Goal: Task Accomplishment & Management: Manage account settings

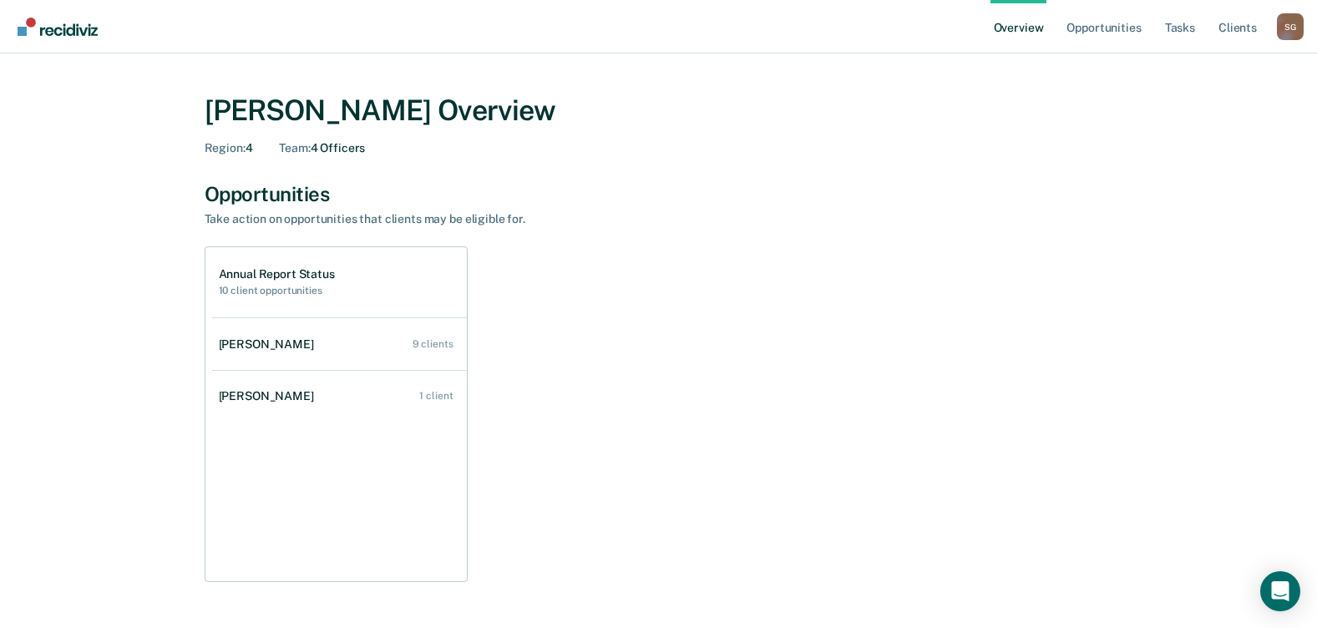
click at [284, 392] on div "[PERSON_NAME]" at bounding box center [270, 396] width 102 height 14
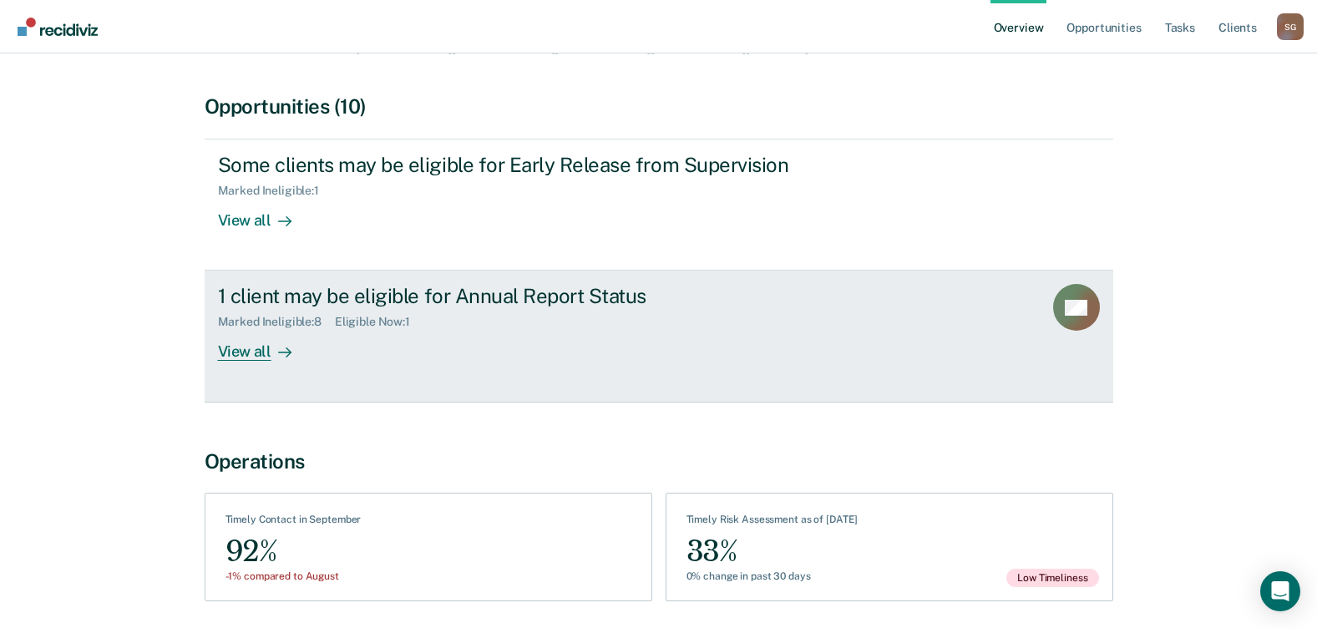
scroll to position [167, 0]
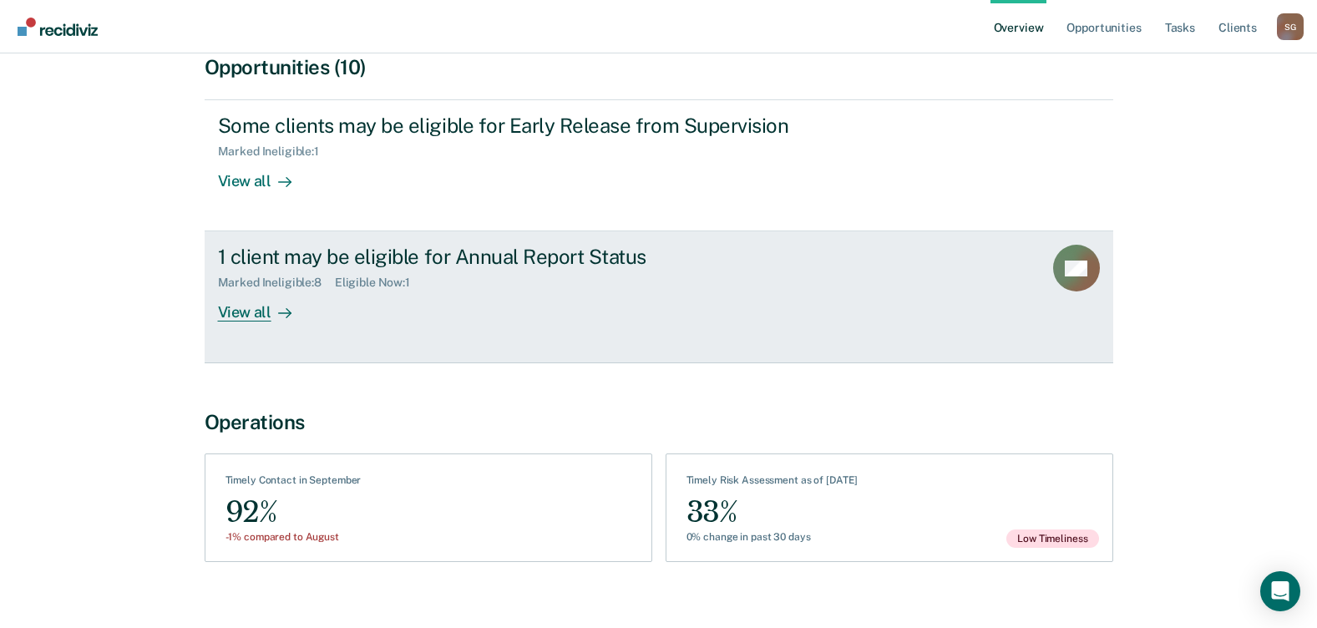
click at [254, 315] on div "View all" at bounding box center [265, 306] width 94 height 33
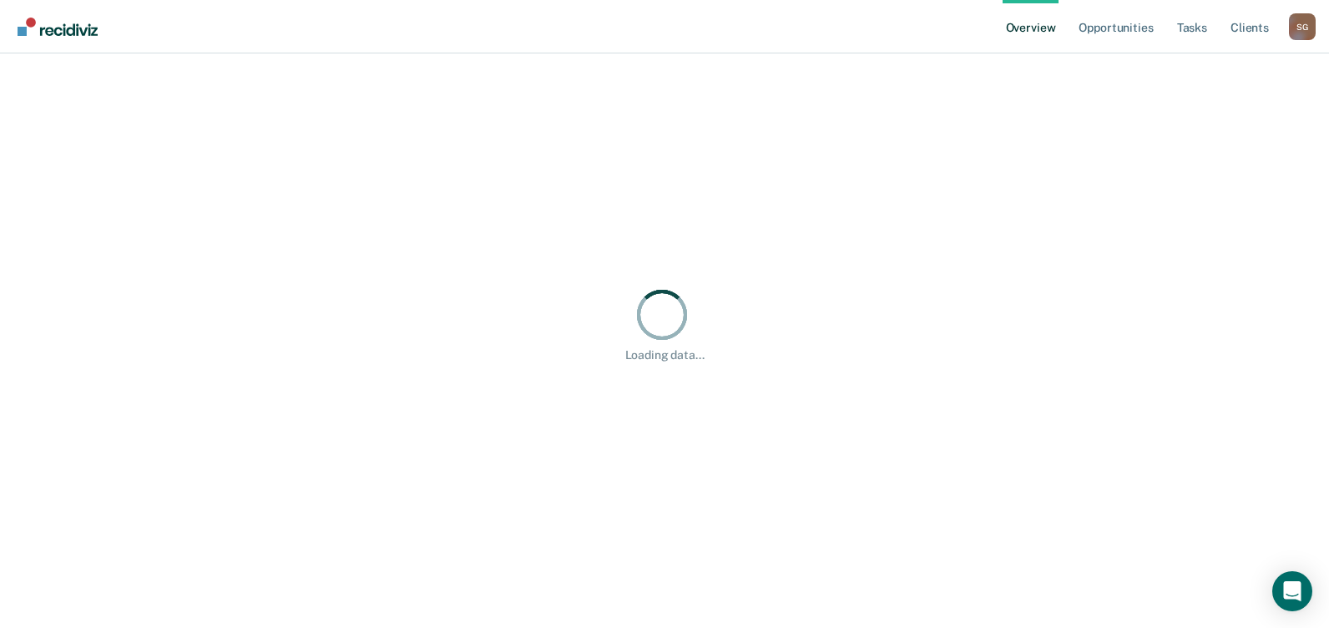
scroll to position [13, 13]
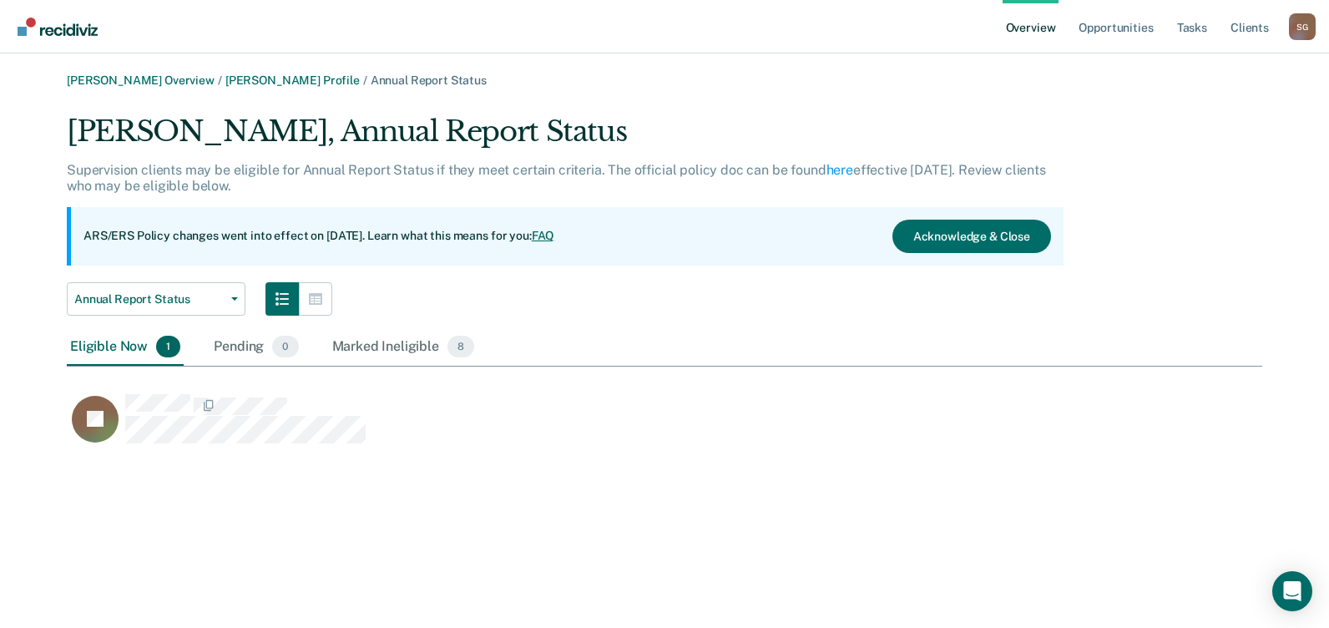
click at [121, 343] on div "Eligible Now 1" at bounding box center [125, 347] width 117 height 37
click at [162, 347] on span "1" at bounding box center [168, 347] width 24 height 22
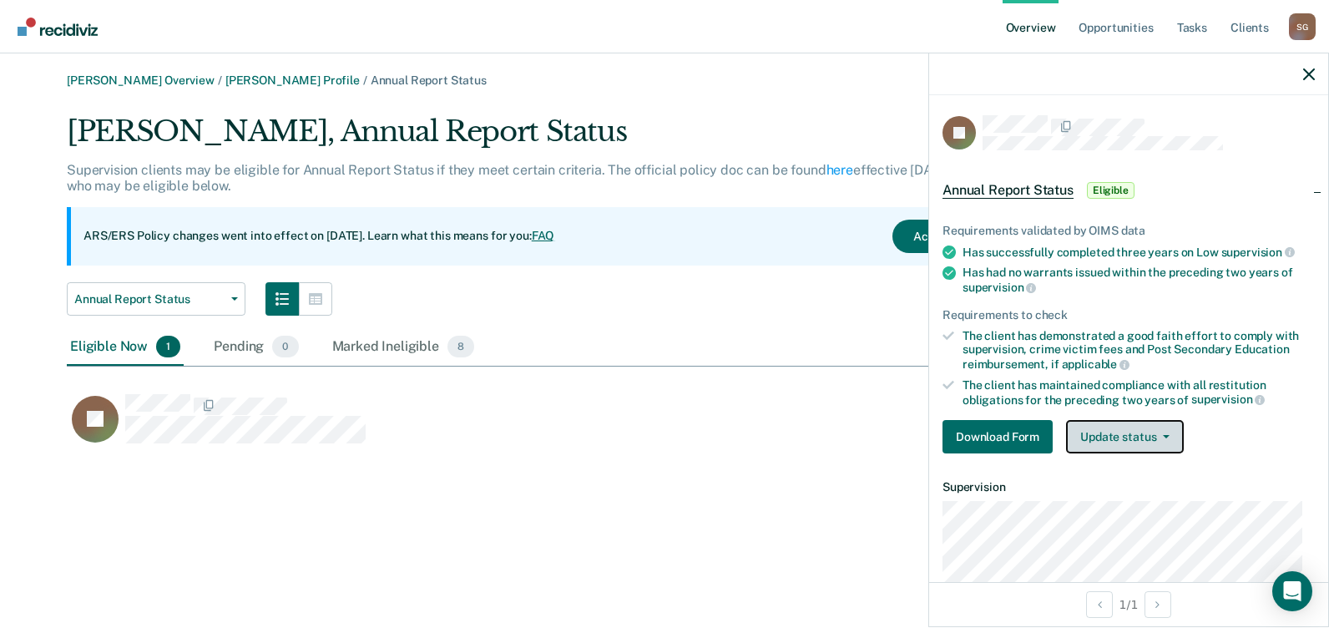
click at [1108, 434] on button "Update status" at bounding box center [1125, 436] width 118 height 33
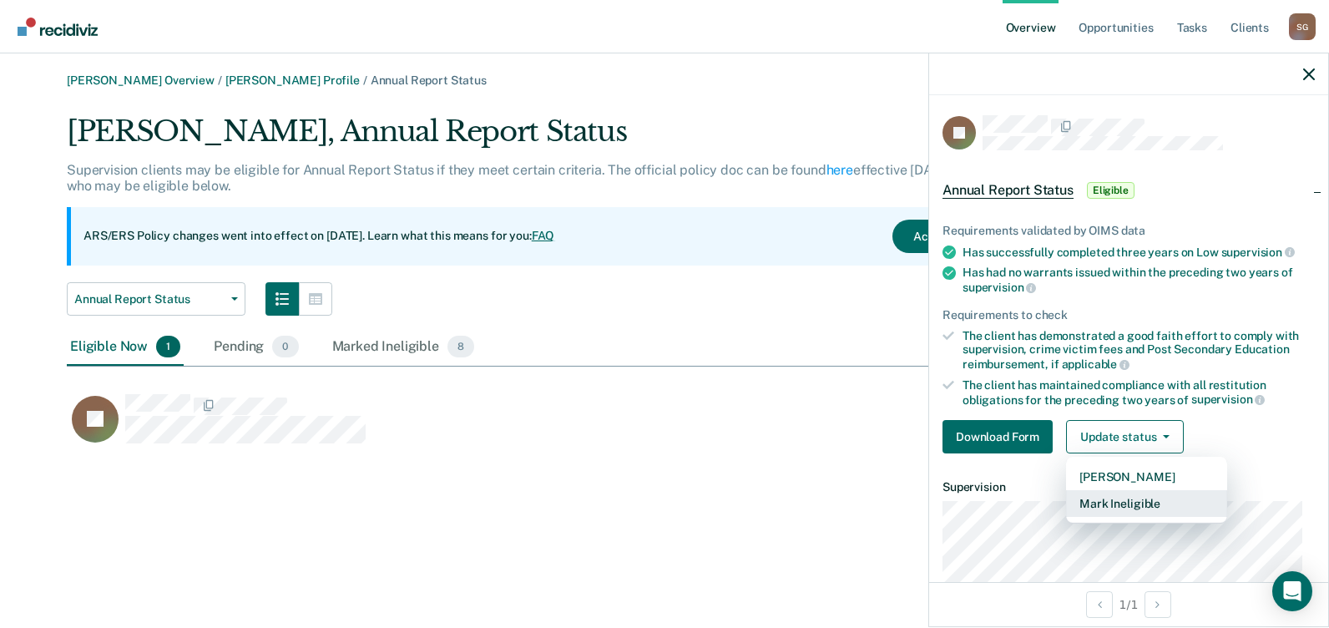
click at [1112, 505] on button "Mark Ineligible" at bounding box center [1146, 503] width 161 height 27
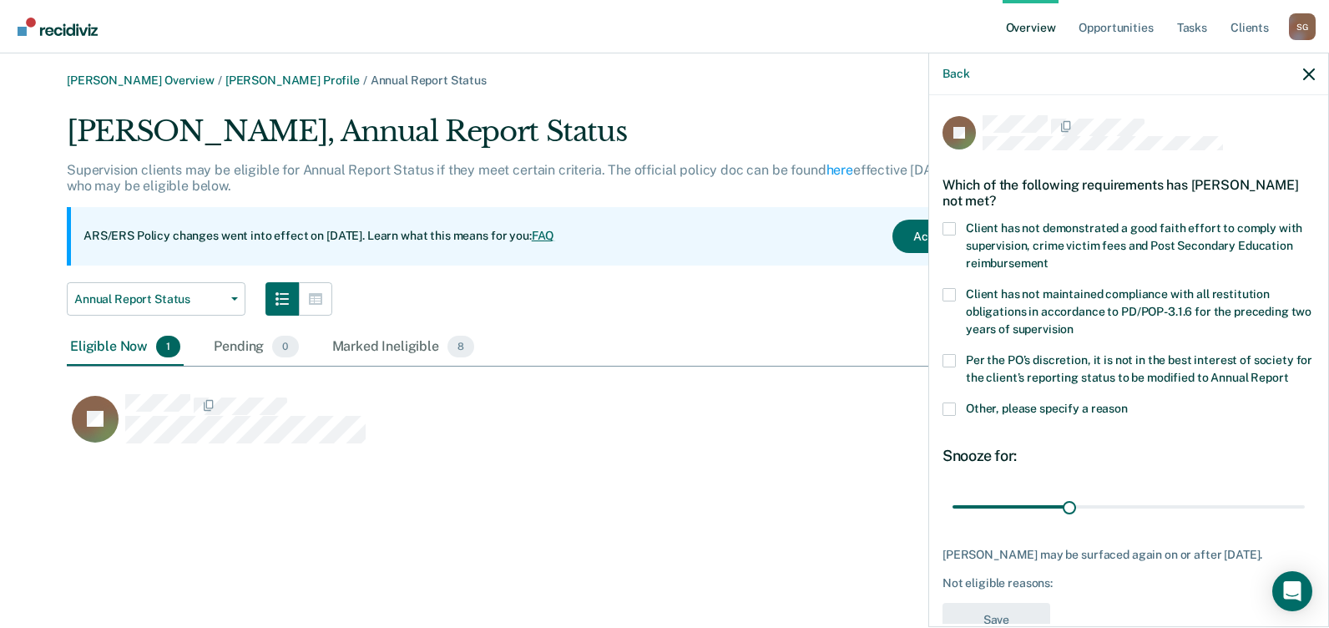
click at [947, 355] on span at bounding box center [949, 360] width 13 height 13
click at [1289, 372] on input "Per the PO’s discretion, it is not in the best interest of society for the clie…" at bounding box center [1289, 372] width 0 height 0
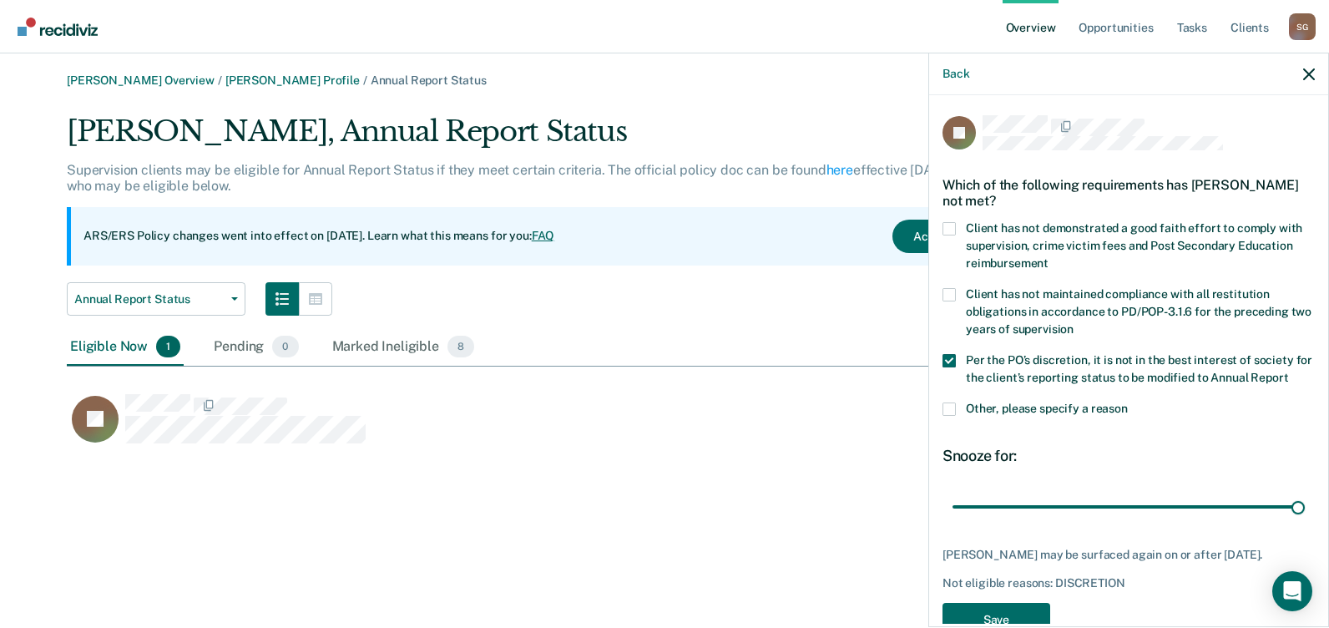
drag, startPoint x: 985, startPoint y: 519, endPoint x: 1329, endPoint y: 537, distance: 343.7
click at [1305, 521] on input "range" at bounding box center [1129, 506] width 352 height 29
type input "365"
drag, startPoint x: 1283, startPoint y: 521, endPoint x: 1295, endPoint y: 518, distance: 13.0
click at [1295, 518] on input "range" at bounding box center [1129, 506] width 352 height 29
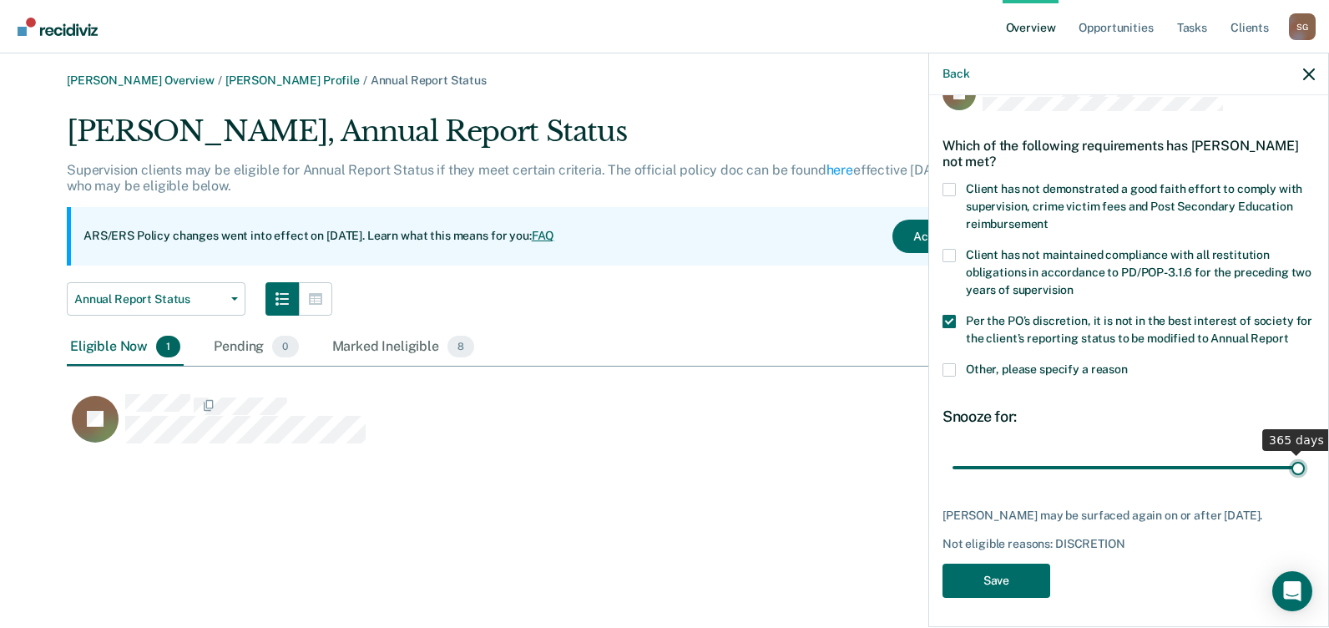
scroll to position [59, 0]
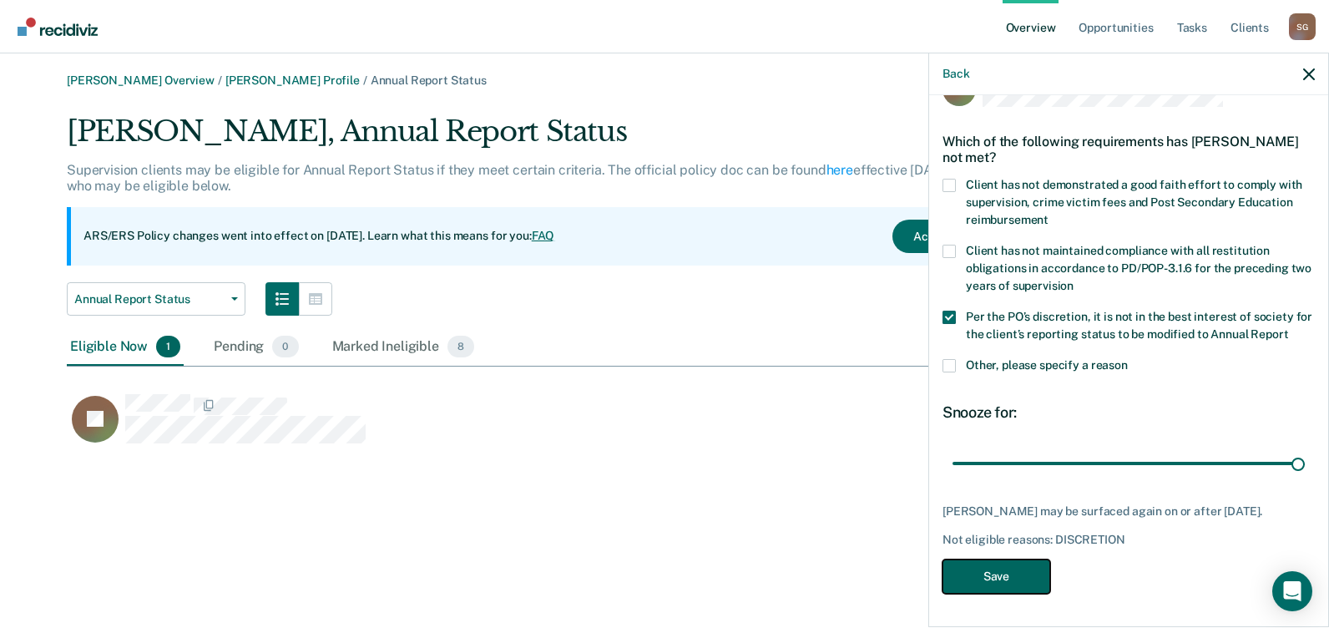
click at [997, 580] on button "Save" at bounding box center [997, 577] width 108 height 34
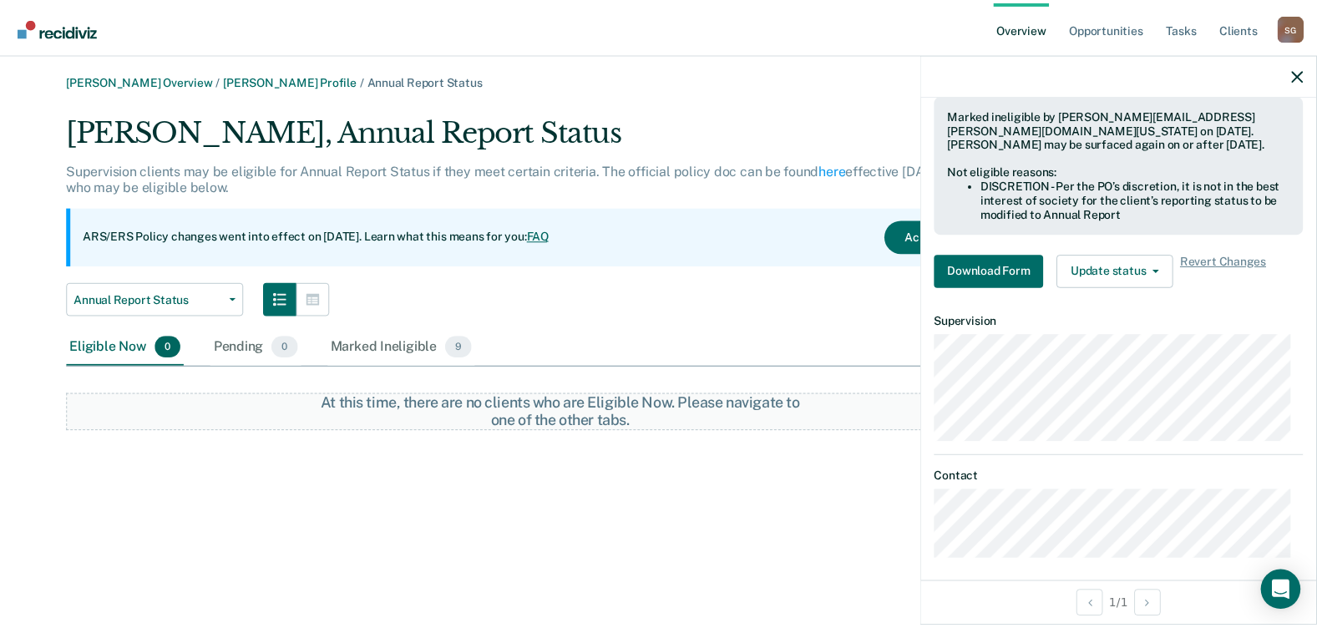
scroll to position [342, 0]
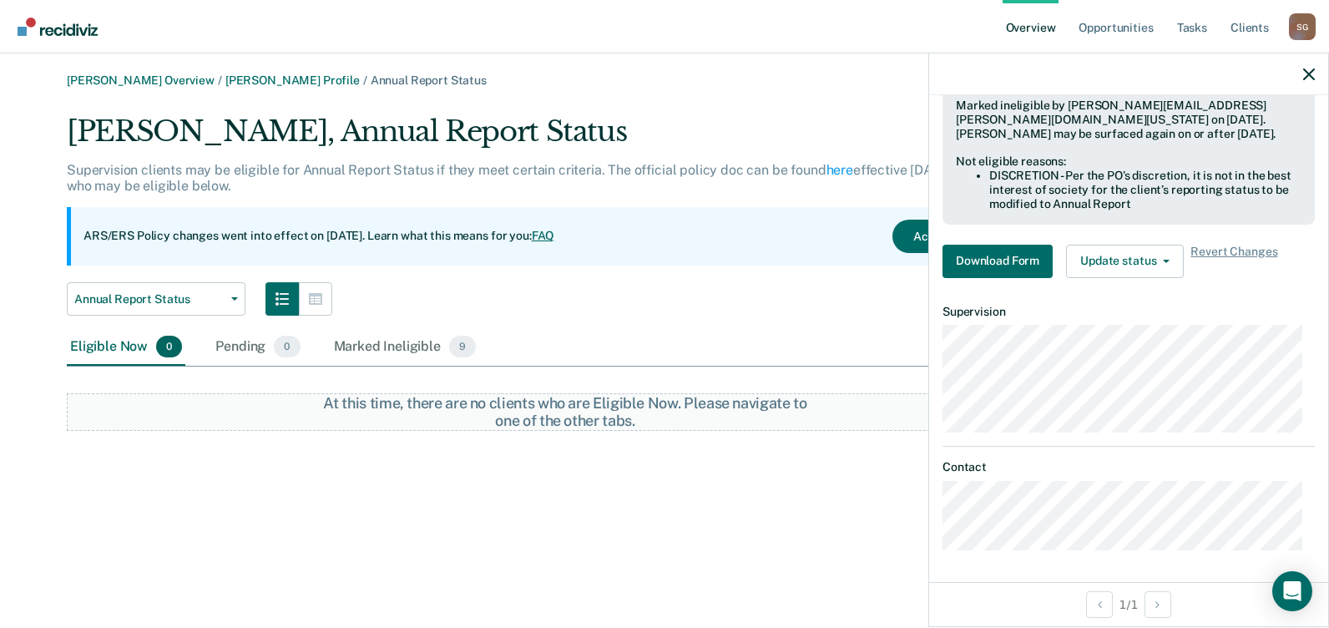
click at [722, 286] on div "Annual Report Status Annual Report Status Early Release from Supervision" at bounding box center [565, 298] width 997 height 33
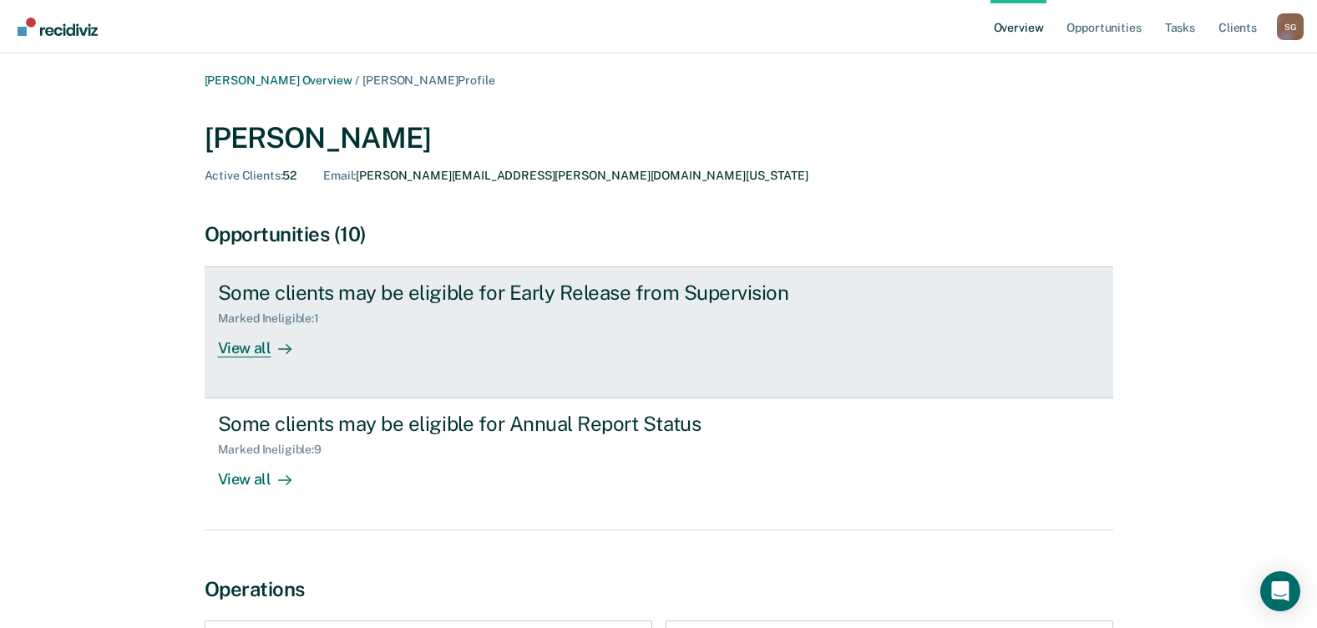
click at [236, 352] on div "View all" at bounding box center [265, 342] width 94 height 33
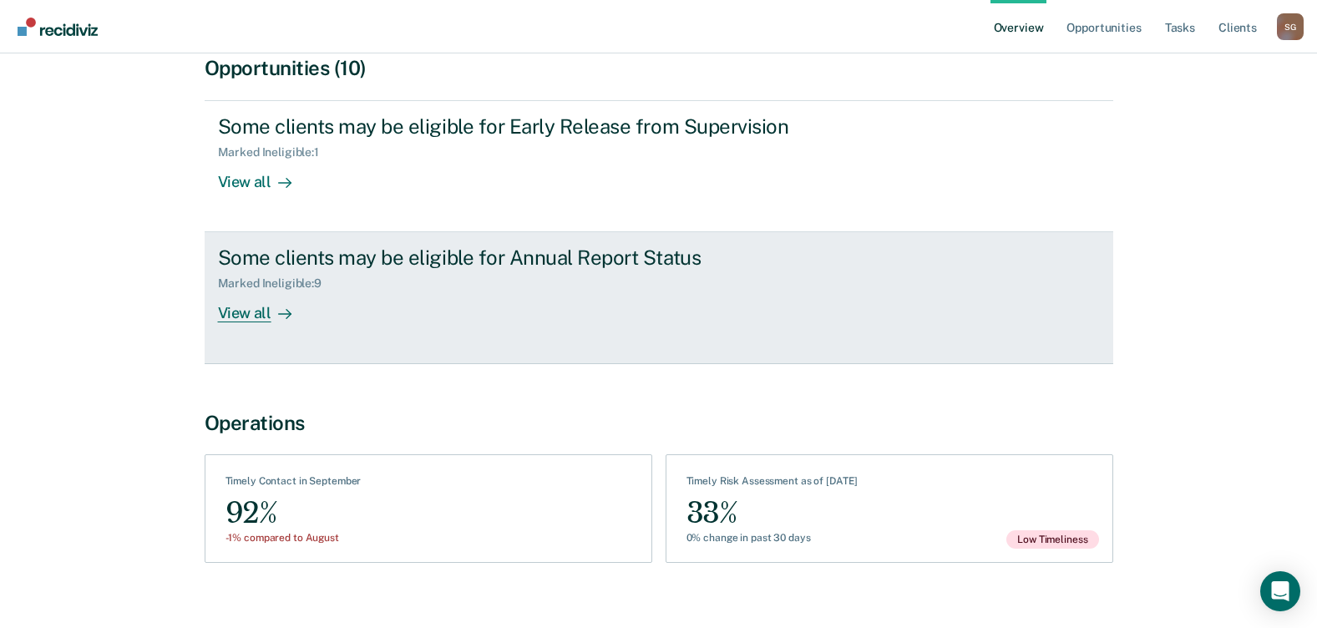
scroll to position [188, 0]
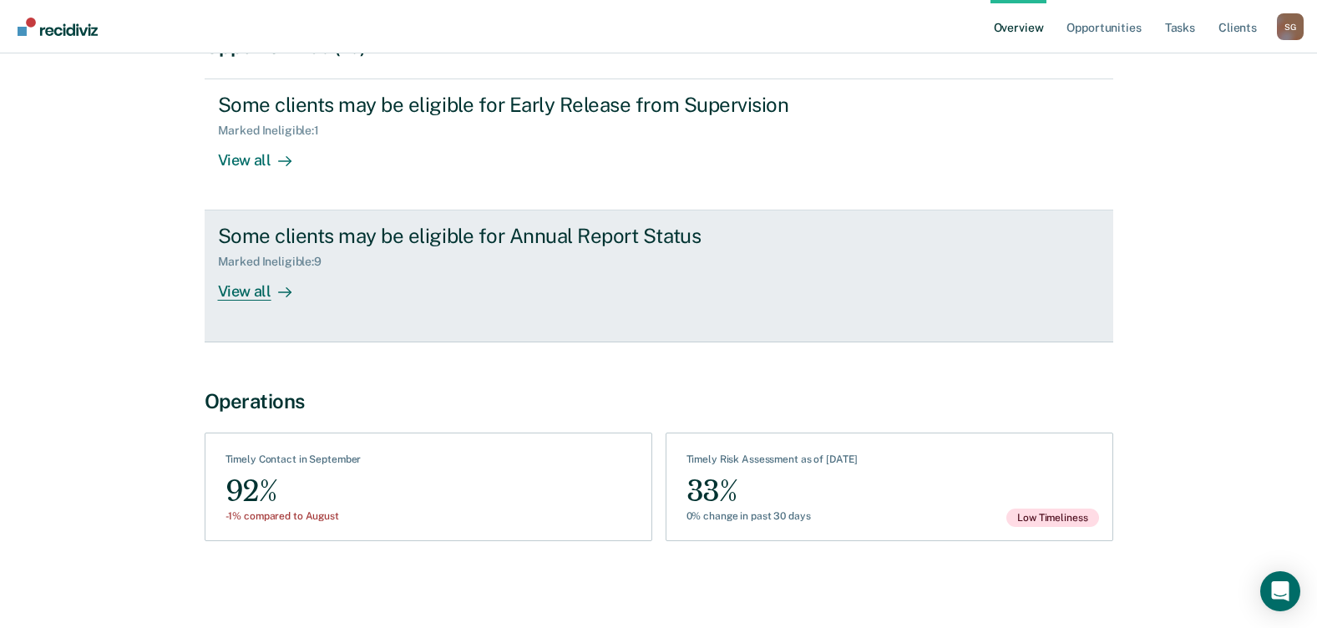
click at [246, 290] on div "View all" at bounding box center [265, 285] width 94 height 33
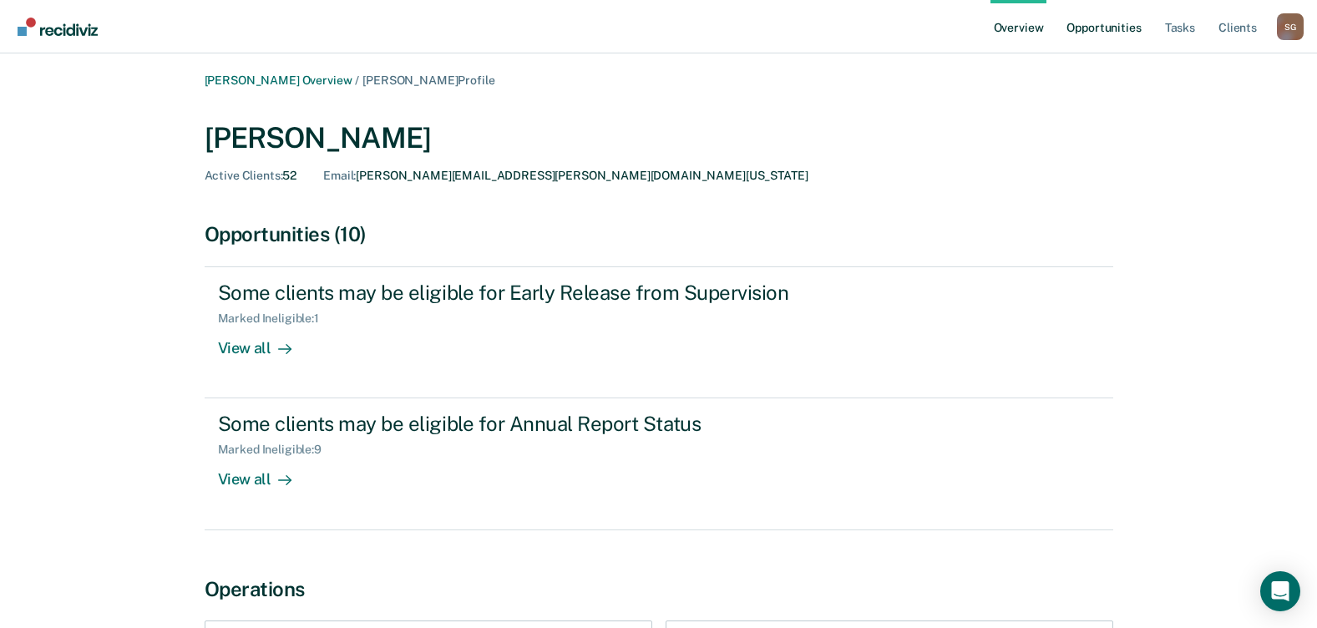
click at [1073, 29] on link "Opportunities" at bounding box center [1103, 26] width 81 height 53
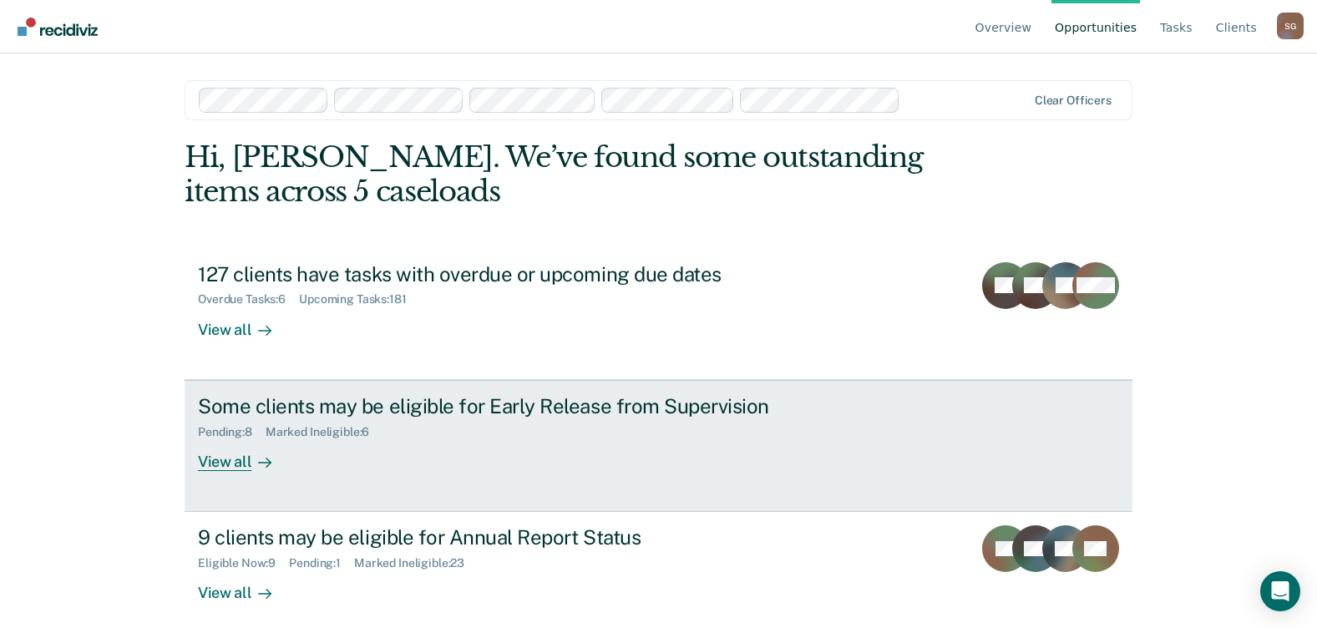
scroll to position [15, 0]
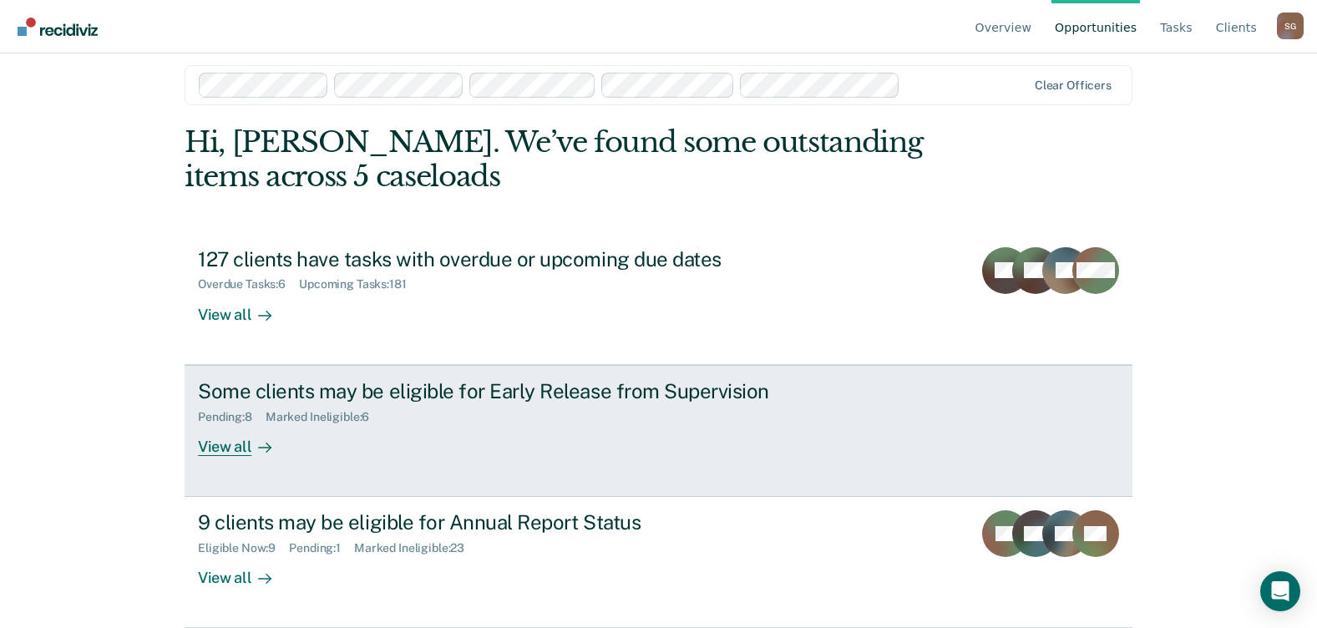
click at [228, 445] on div "View all" at bounding box center [245, 439] width 94 height 33
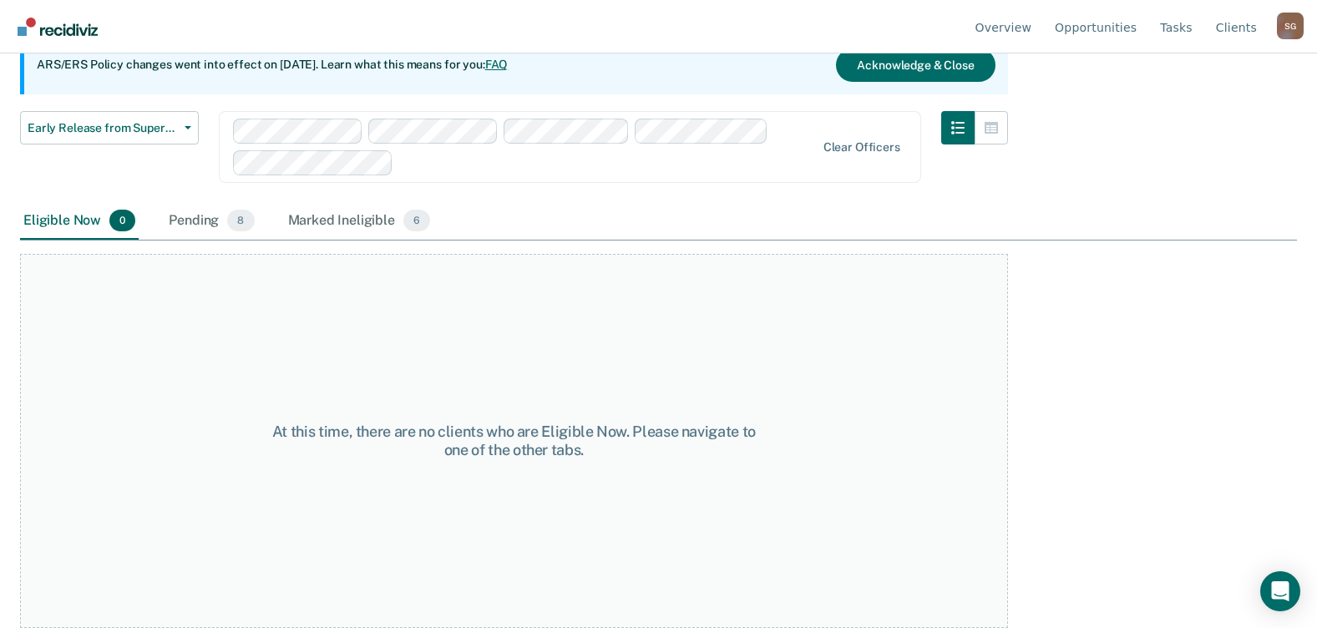
scroll to position [89, 0]
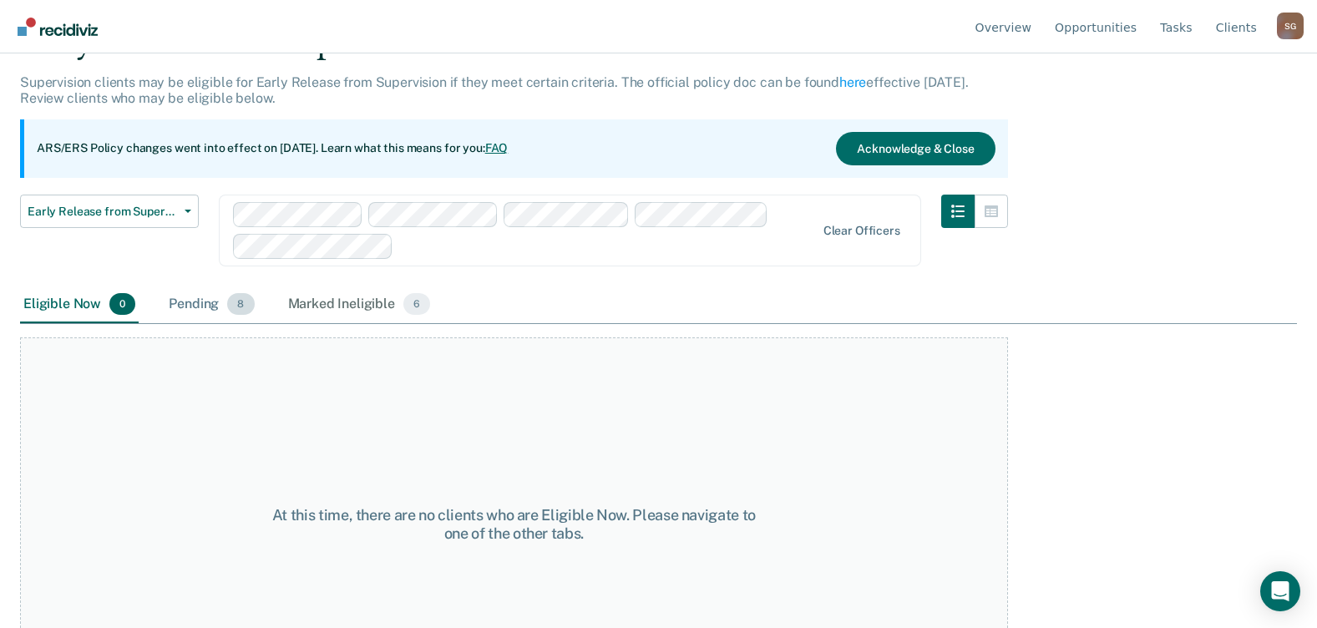
click at [187, 305] on div "Pending 8" at bounding box center [211, 304] width 92 height 37
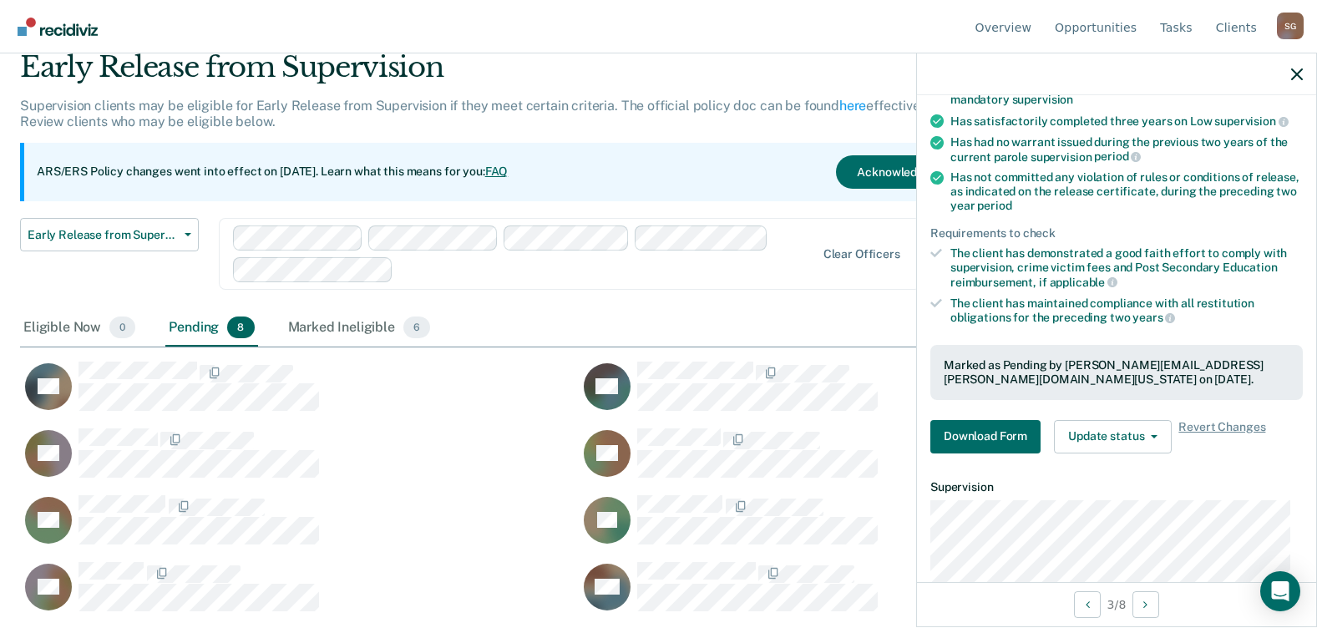
scroll to position [355, 0]
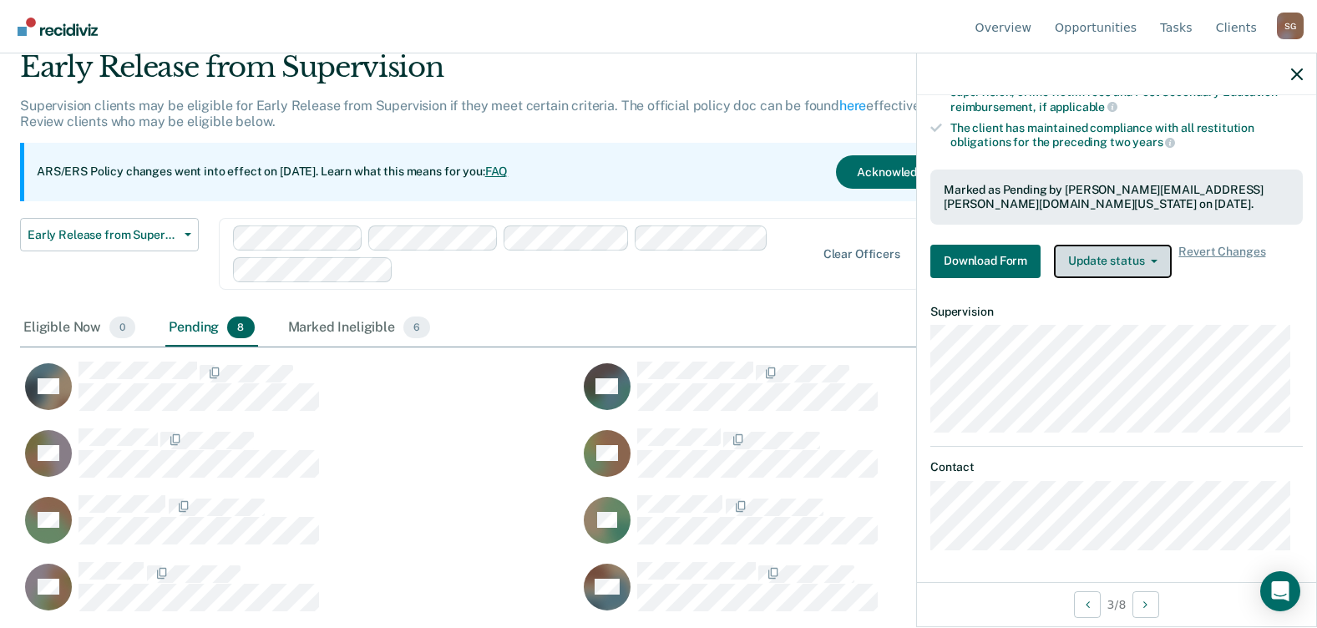
click at [1098, 266] on button "Update status" at bounding box center [1113, 261] width 118 height 33
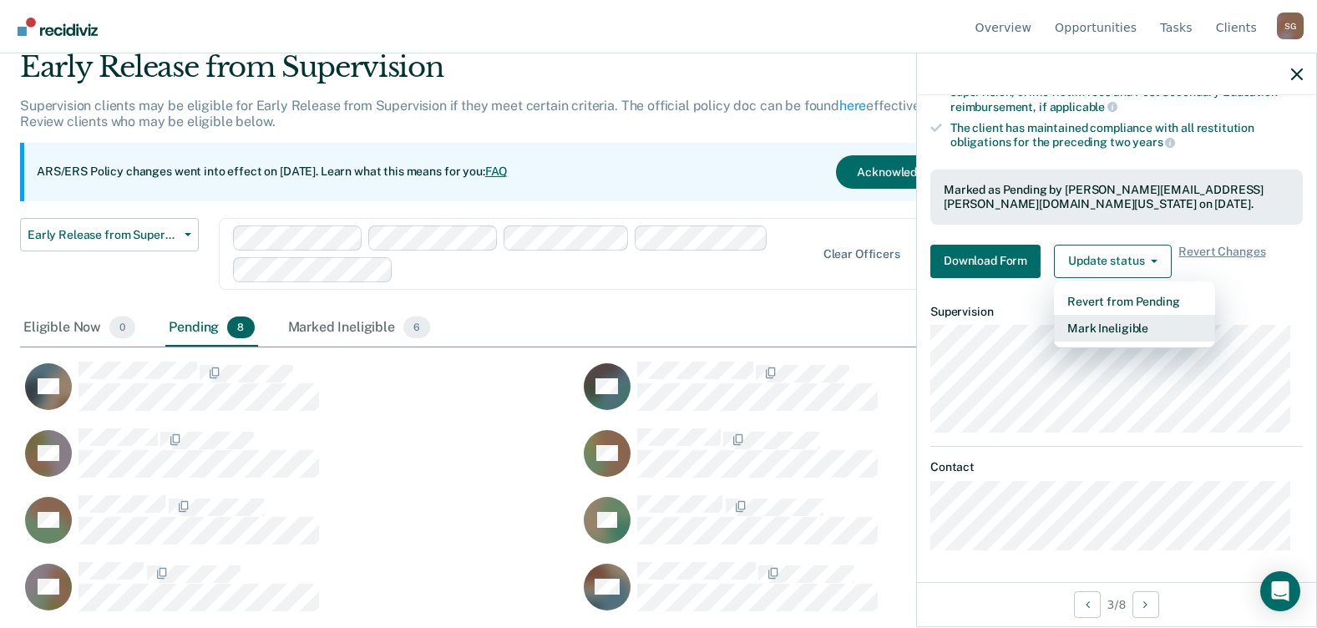
click at [1089, 329] on button "Mark Ineligible" at bounding box center [1134, 328] width 161 height 27
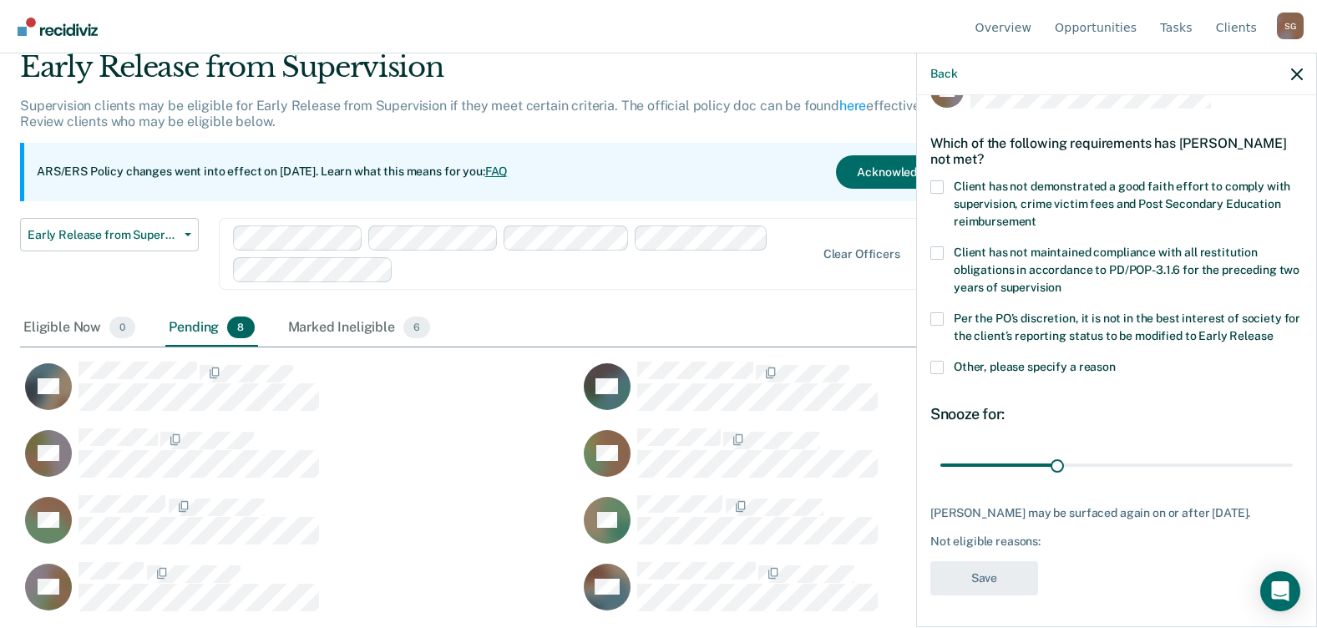
click at [933, 320] on span at bounding box center [936, 318] width 13 height 13
click at [1273, 330] on input "Per the PO’s discretion, it is not in the best interest of society for the clie…" at bounding box center [1273, 330] width 0 height 0
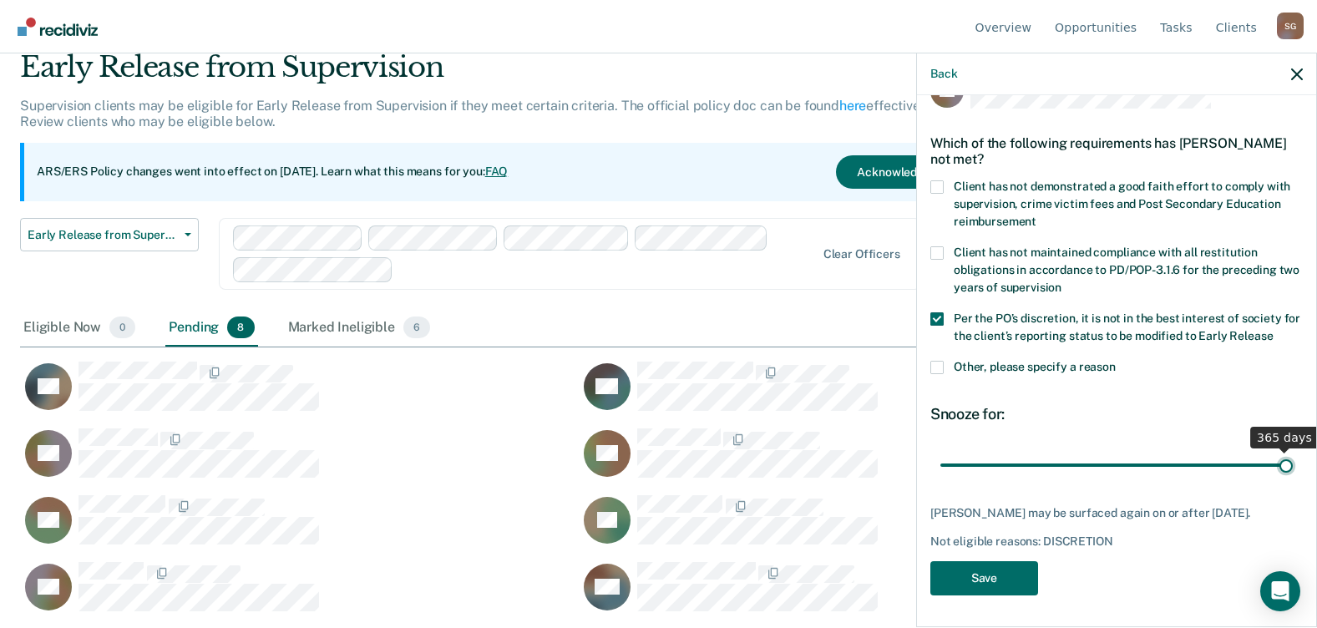
drag, startPoint x: 971, startPoint y: 465, endPoint x: 1332, endPoint y: 430, distance: 362.5
type input "365"
click at [1293, 450] on input "range" at bounding box center [1116, 464] width 352 height 29
click at [995, 566] on button "Save" at bounding box center [984, 578] width 108 height 34
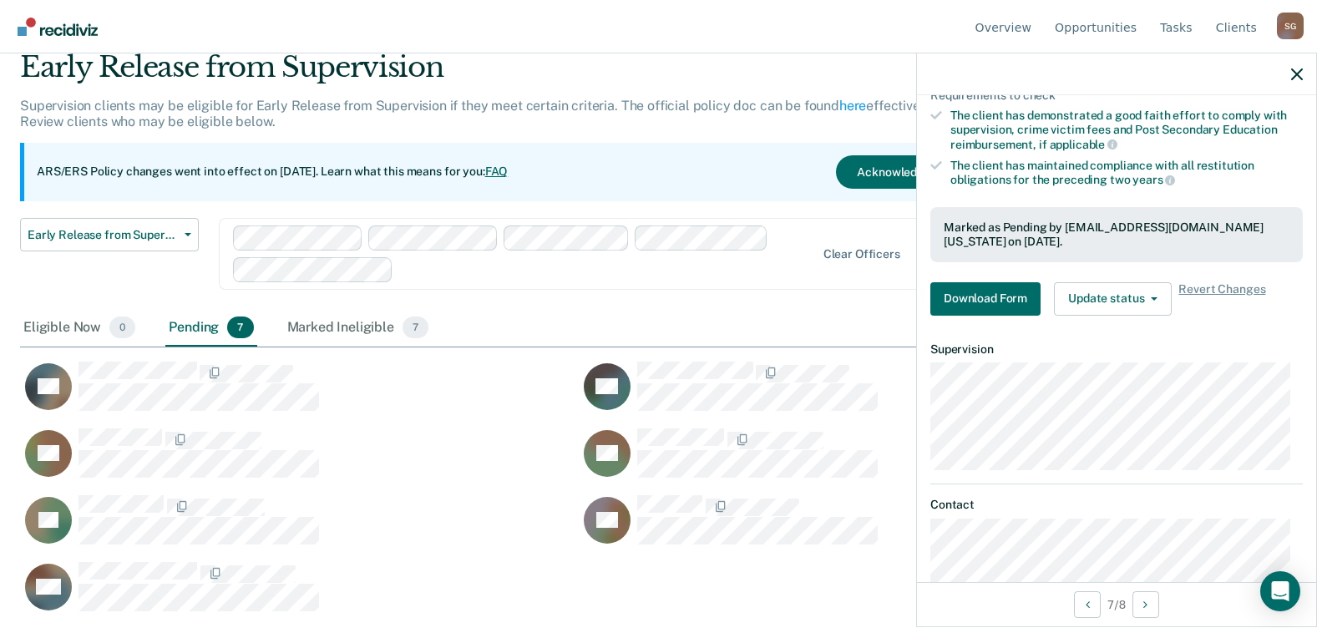
scroll to position [355, 0]
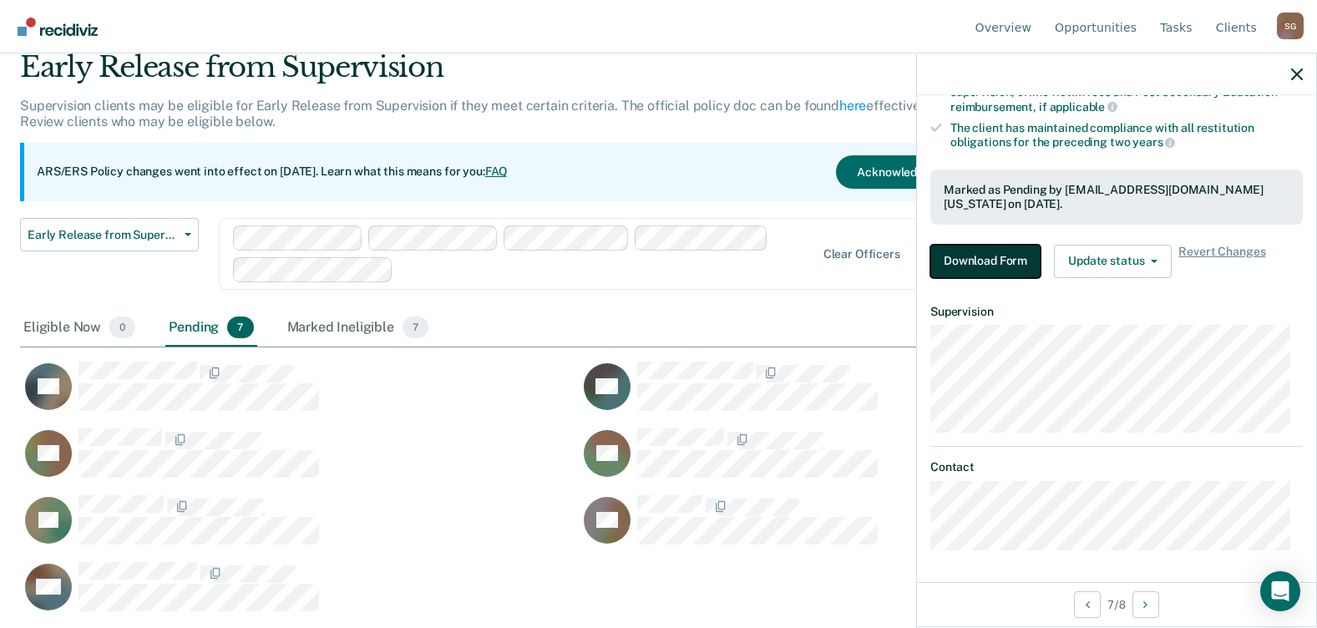
click at [990, 249] on button "Download Form" at bounding box center [985, 261] width 110 height 33
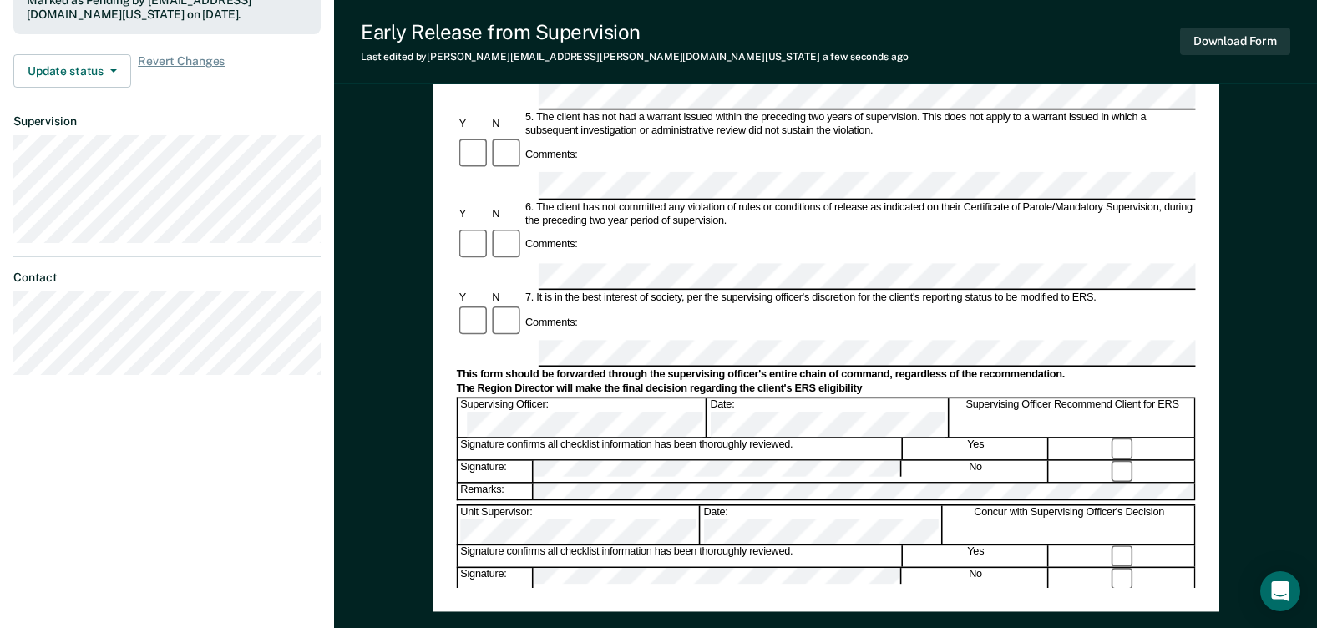
scroll to position [585, 0]
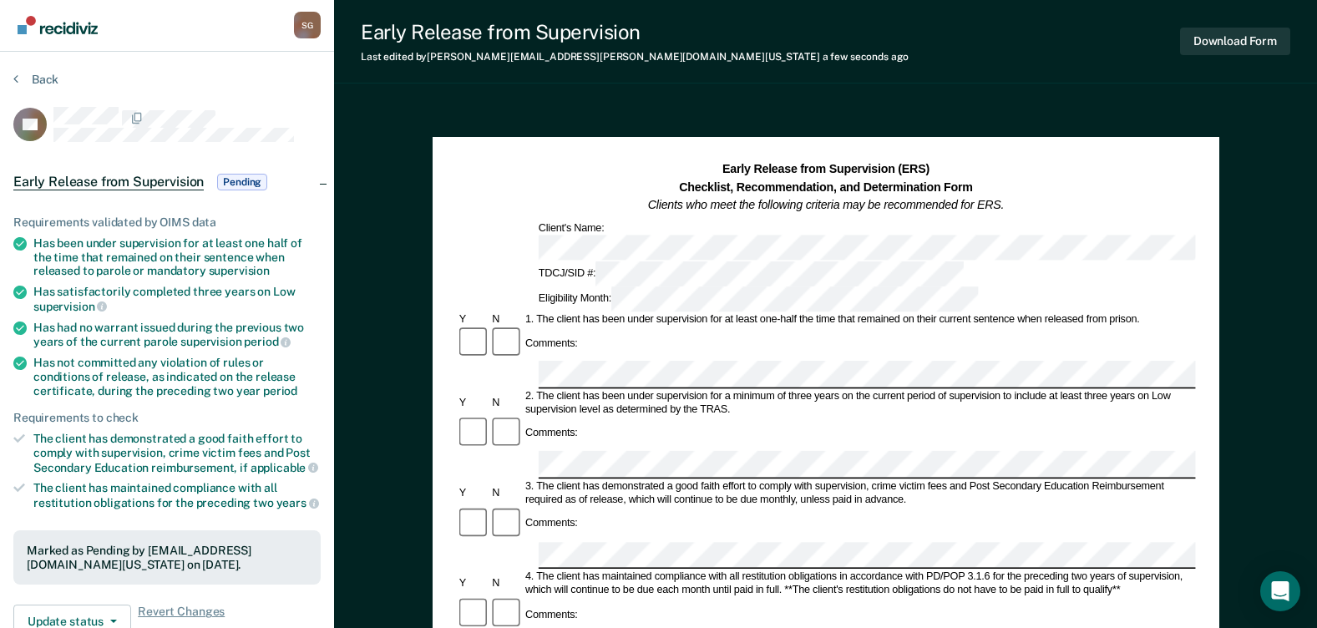
scroll to position [0, 0]
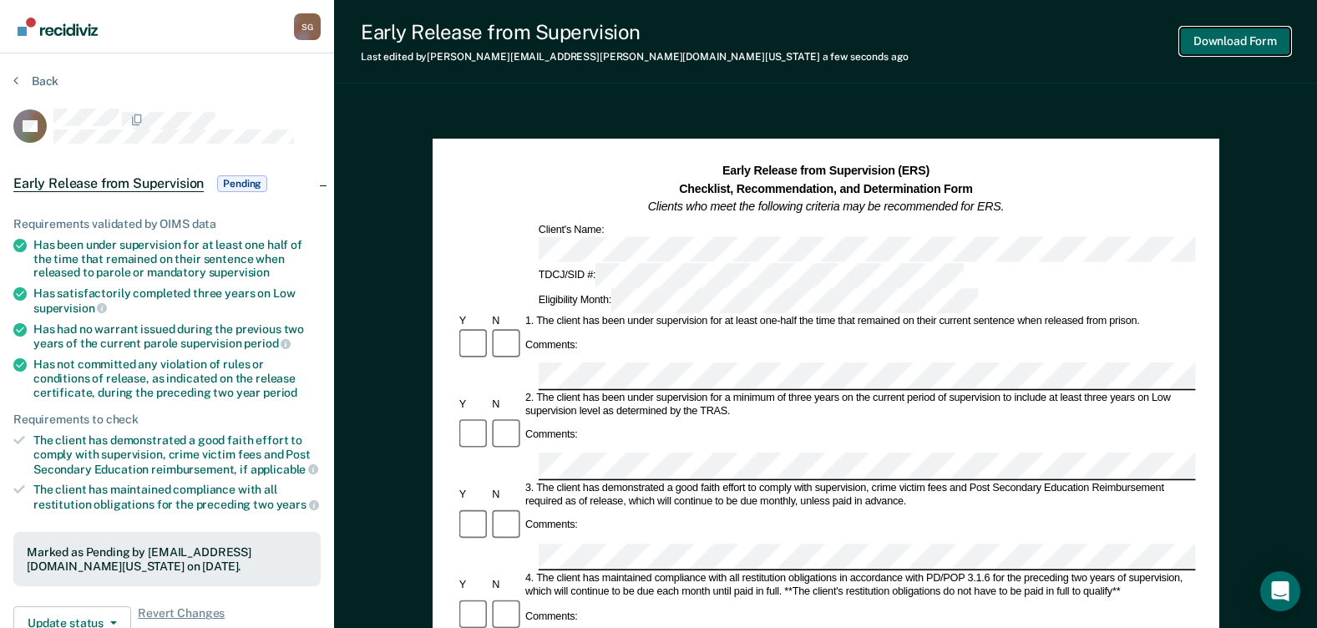
click at [1203, 38] on button "Download Form" at bounding box center [1235, 42] width 110 height 28
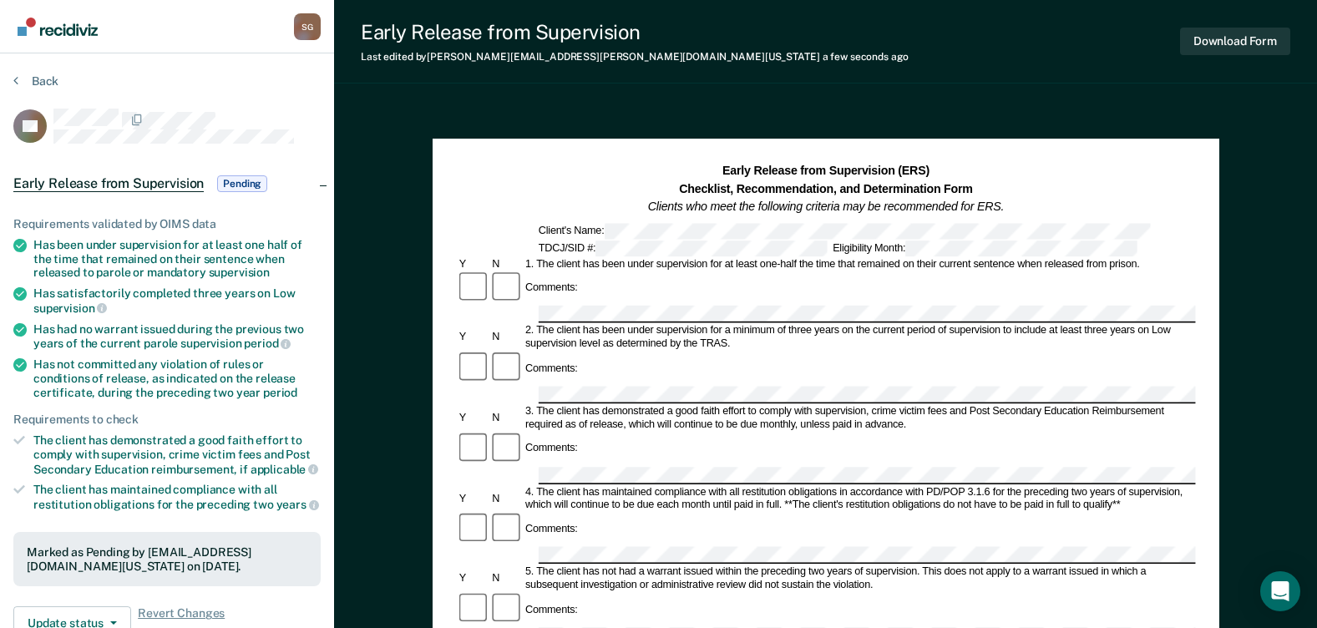
scroll to position [65, 0]
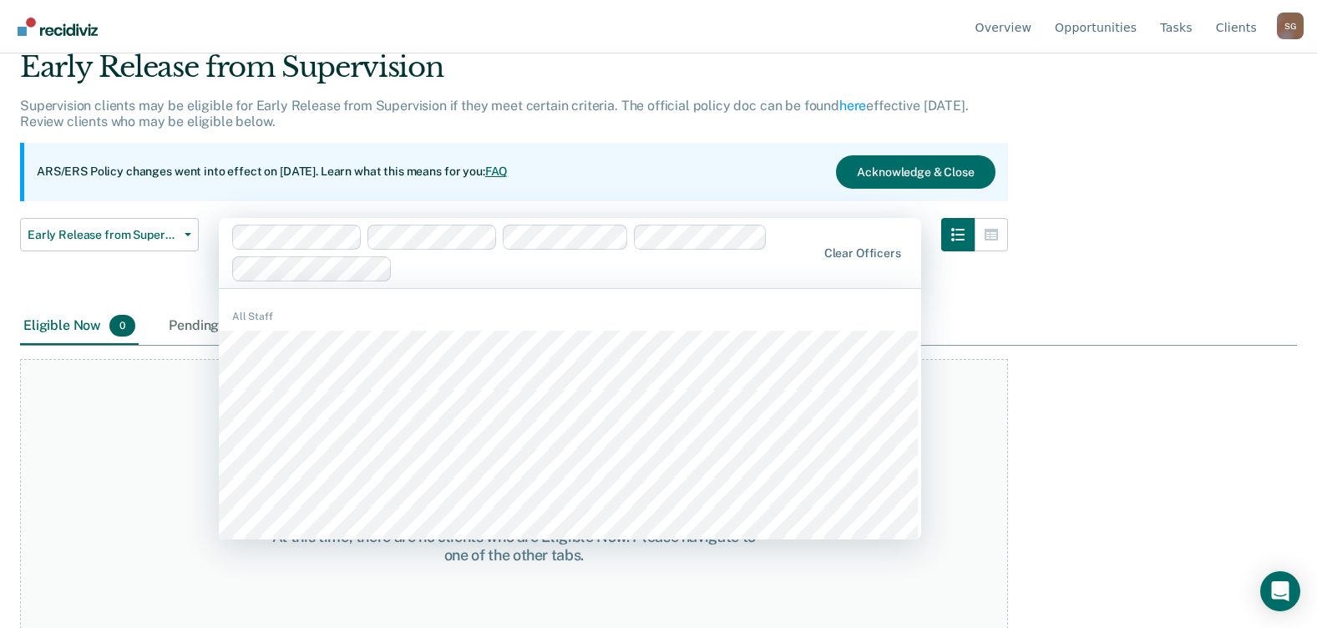
click at [82, 477] on div "At this time, there are no clients who are Eligible Now. Please navigate to one…" at bounding box center [514, 546] width 988 height 374
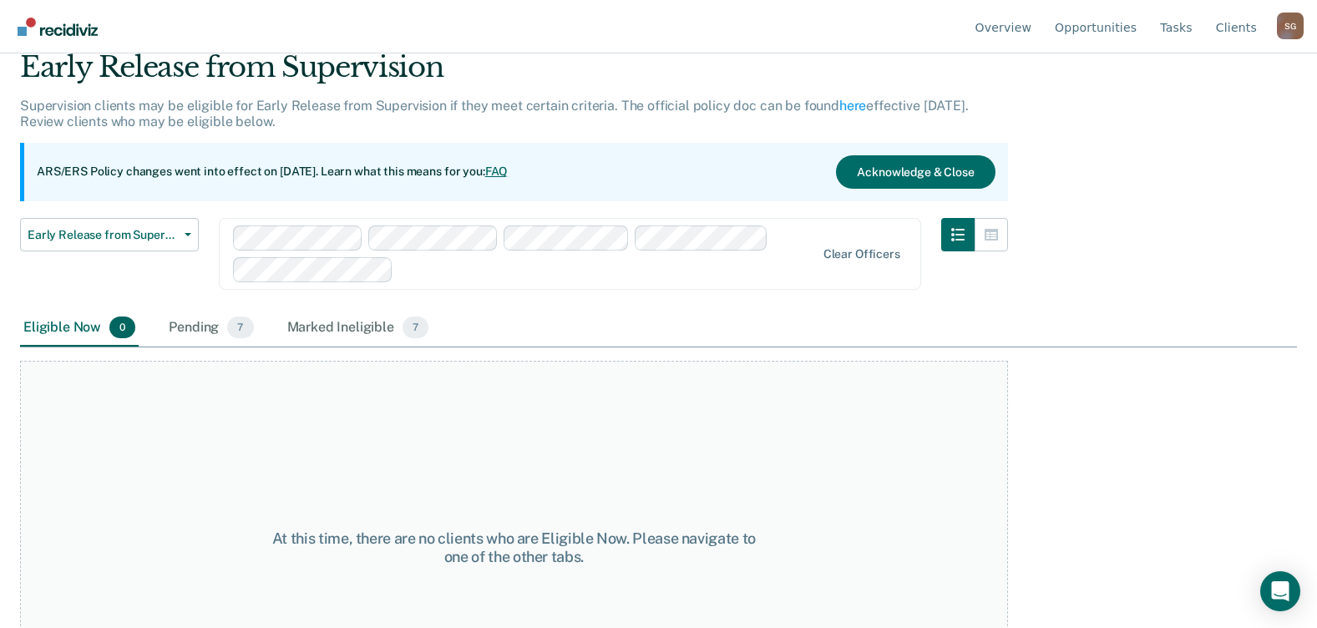
click at [166, 415] on div "At this time, there are no clients who are Eligible Now. Please navigate to one…" at bounding box center [514, 548] width 988 height 374
click at [137, 225] on button "Early Release from Supervision" at bounding box center [109, 234] width 179 height 33
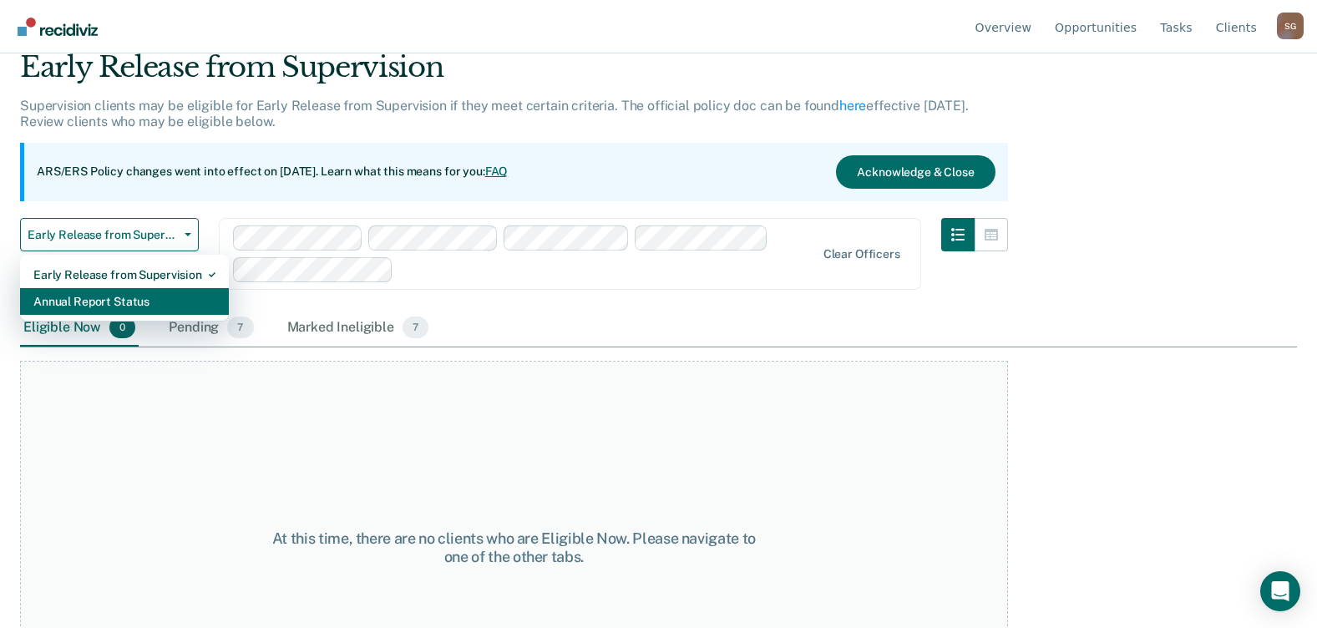
click at [112, 300] on div "Annual Report Status" at bounding box center [124, 301] width 182 height 27
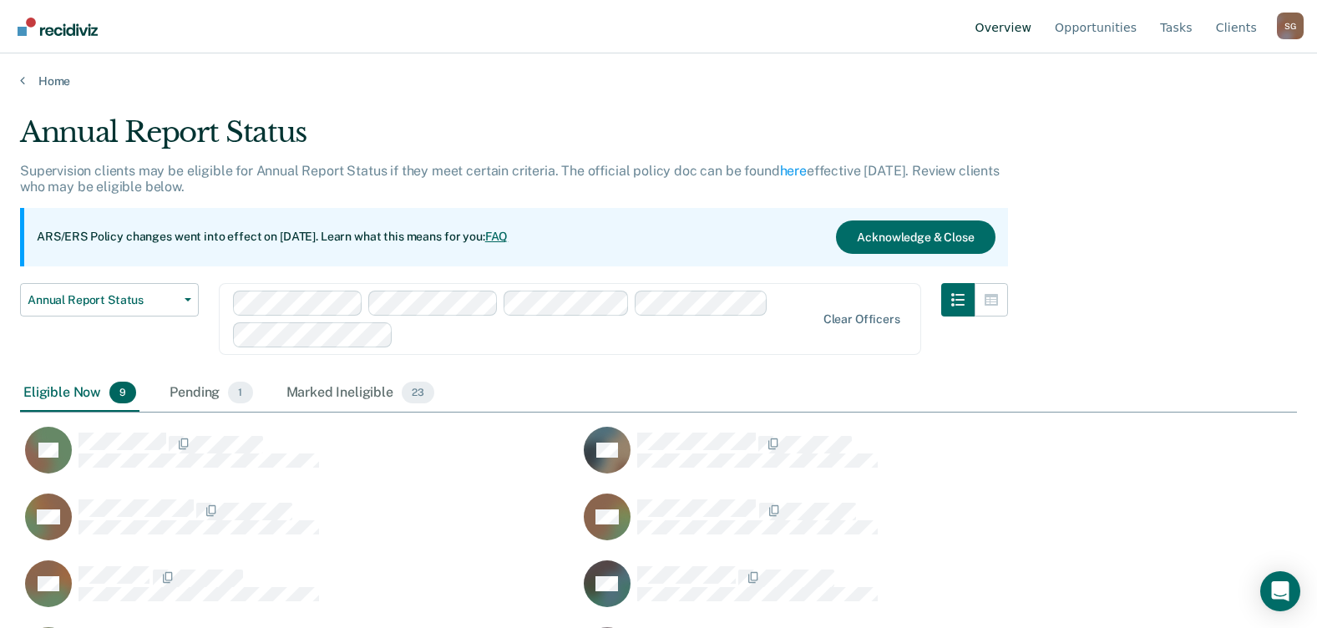
click at [1014, 31] on link "Overview" at bounding box center [1003, 26] width 63 height 53
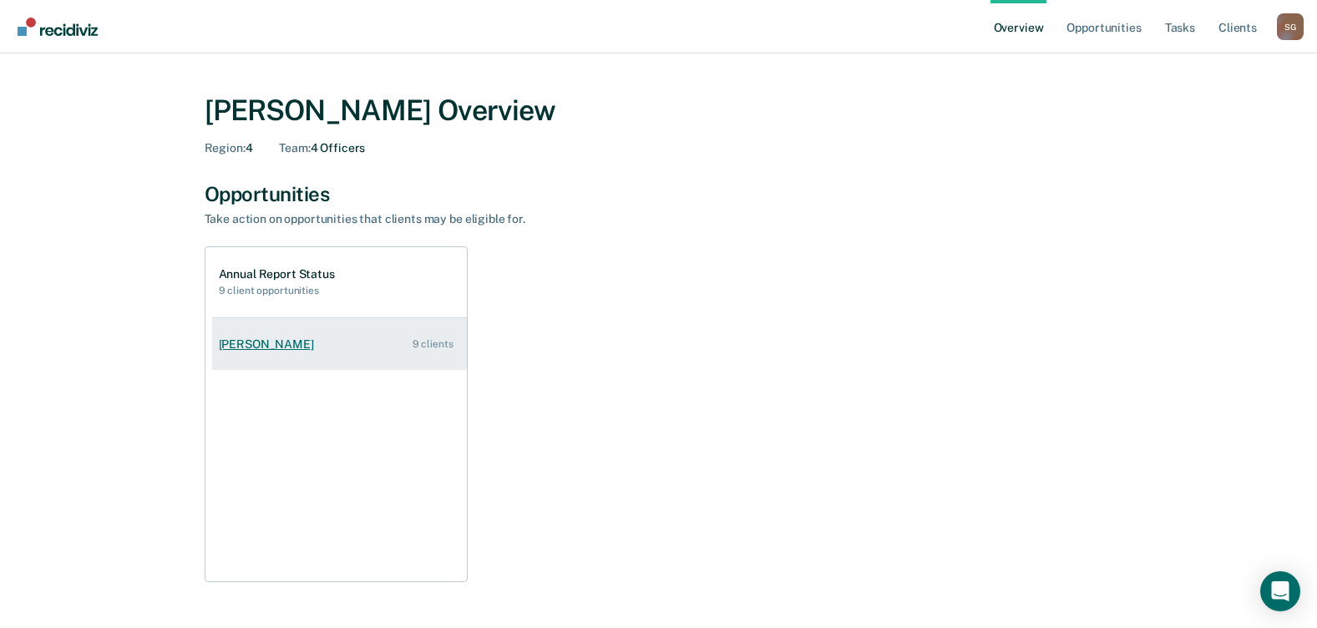
click at [256, 342] on div "[PERSON_NAME]" at bounding box center [270, 344] width 102 height 14
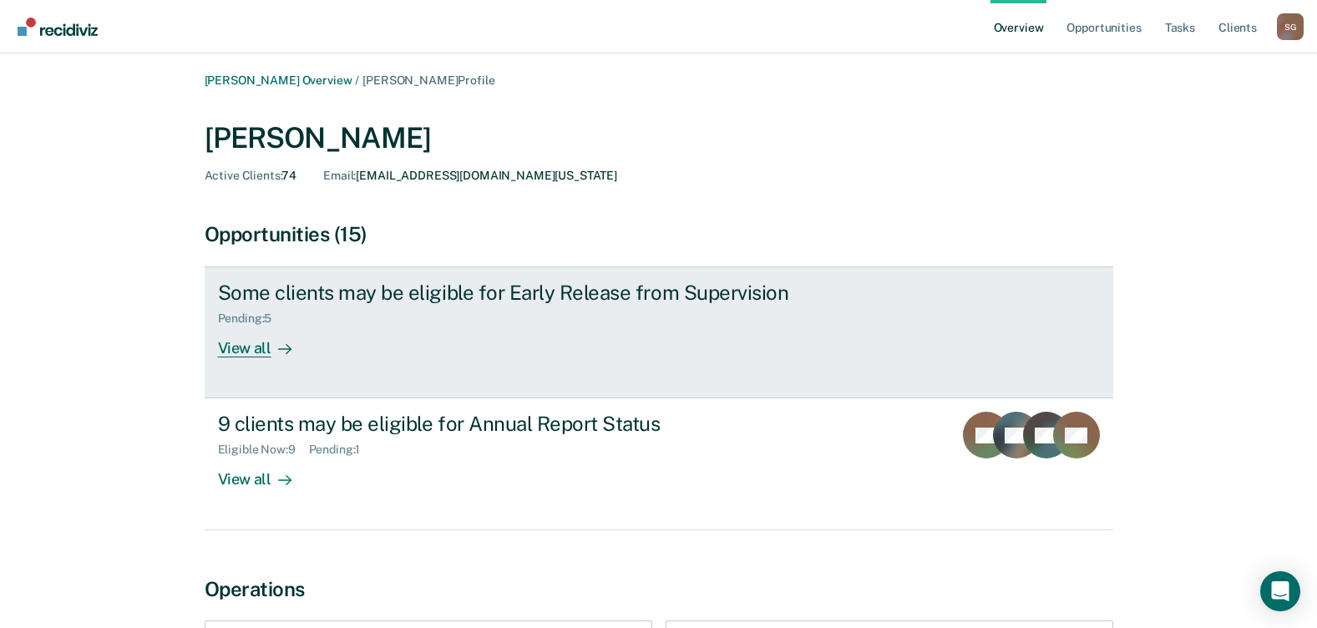
click at [245, 353] on div "View all" at bounding box center [265, 342] width 94 height 33
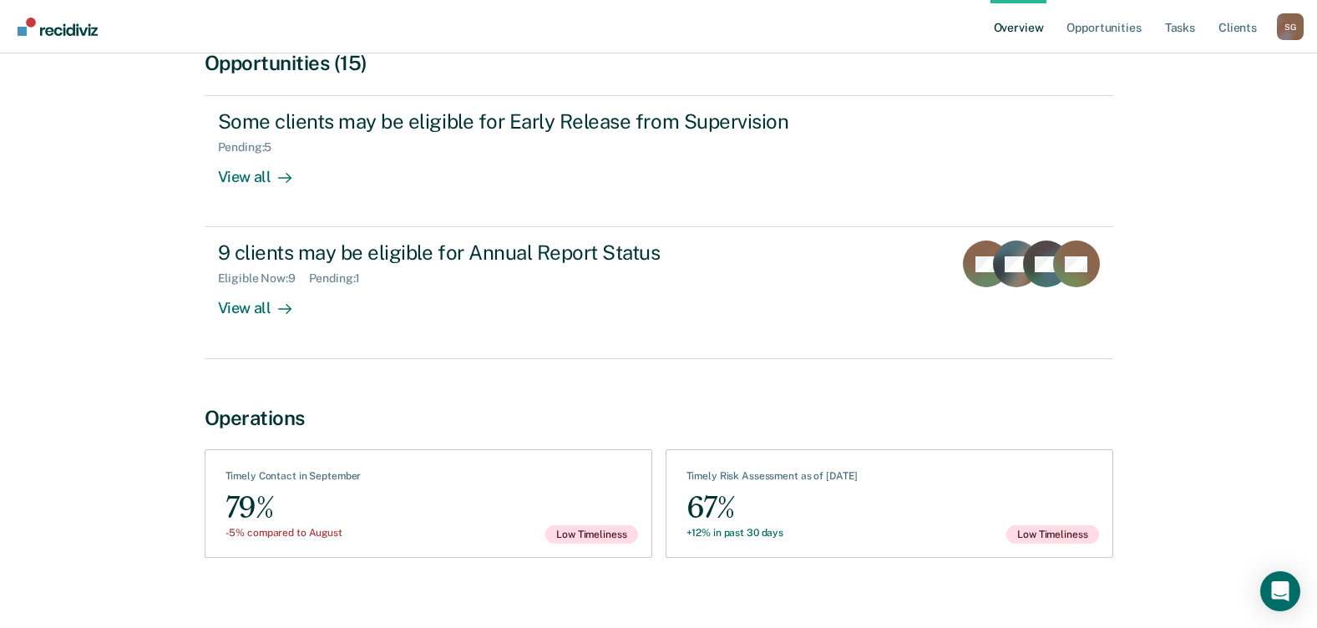
scroll to position [188, 0]
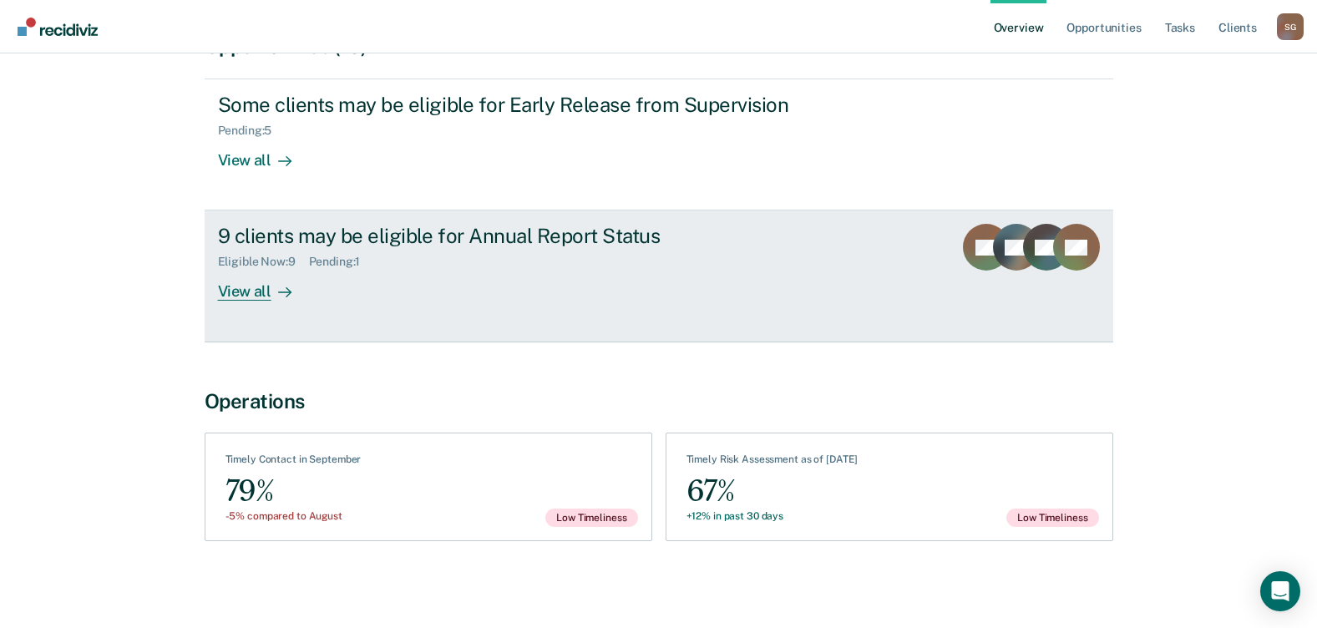
click at [252, 289] on div "View all" at bounding box center [265, 285] width 94 height 33
